Goal: Find contact information: Find contact information

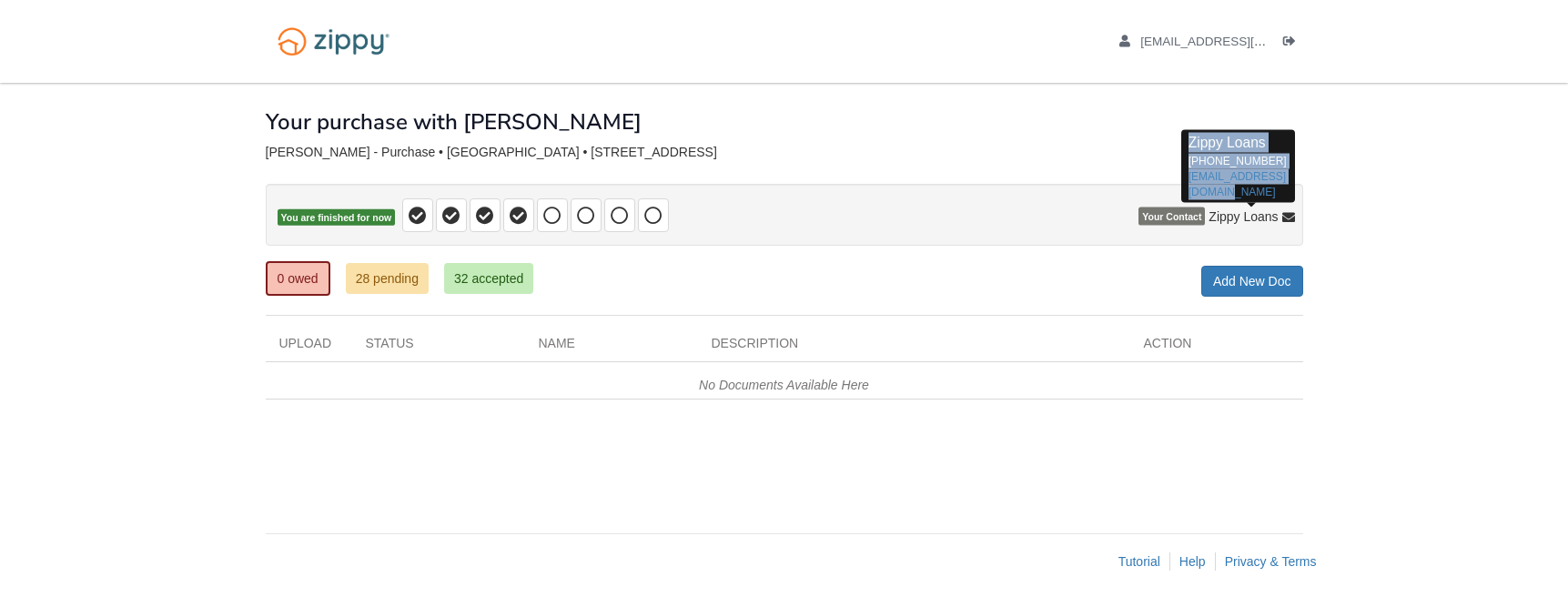
drag, startPoint x: 1227, startPoint y: 190, endPoint x: 1187, endPoint y: 147, distance: 58.7
click at [1189, 147] on p "Zippy Loans [PHONE_NUMBER] [EMAIL_ADDRESS][DOMAIN_NAME]" at bounding box center [1238, 167] width 99 height 67
copy p "Zippy Loans [PHONE_NUMBER] [EMAIL_ADDRESS][DOMAIN_NAME]"
click at [1300, 36] on link "Logout" at bounding box center [1294, 44] width 20 height 18
